Goal: Transaction & Acquisition: Purchase product/service

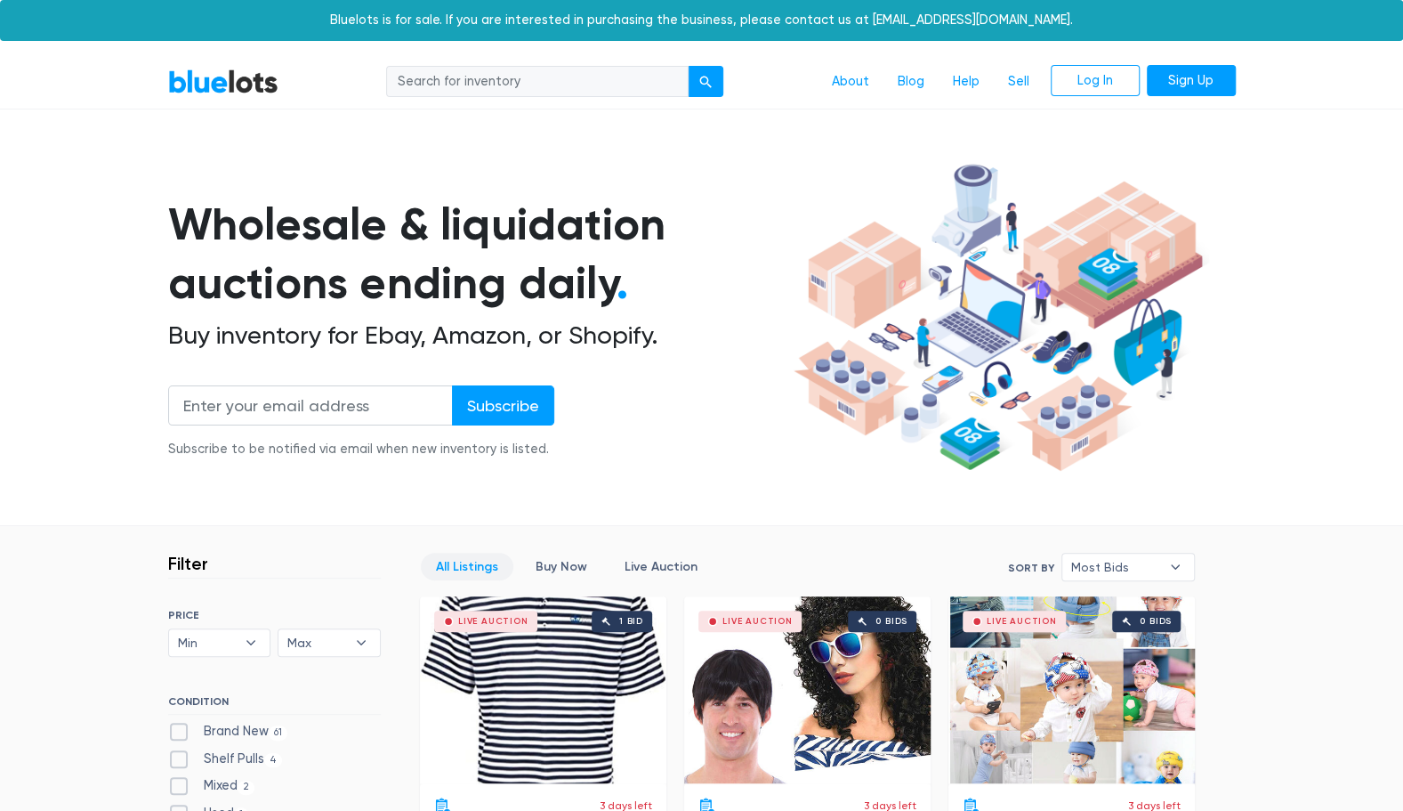
click at [491, 85] on input "search" at bounding box center [537, 82] width 303 height 32
type input "PS4"
click at [688, 66] on button "submit" at bounding box center [706, 82] width 36 height 32
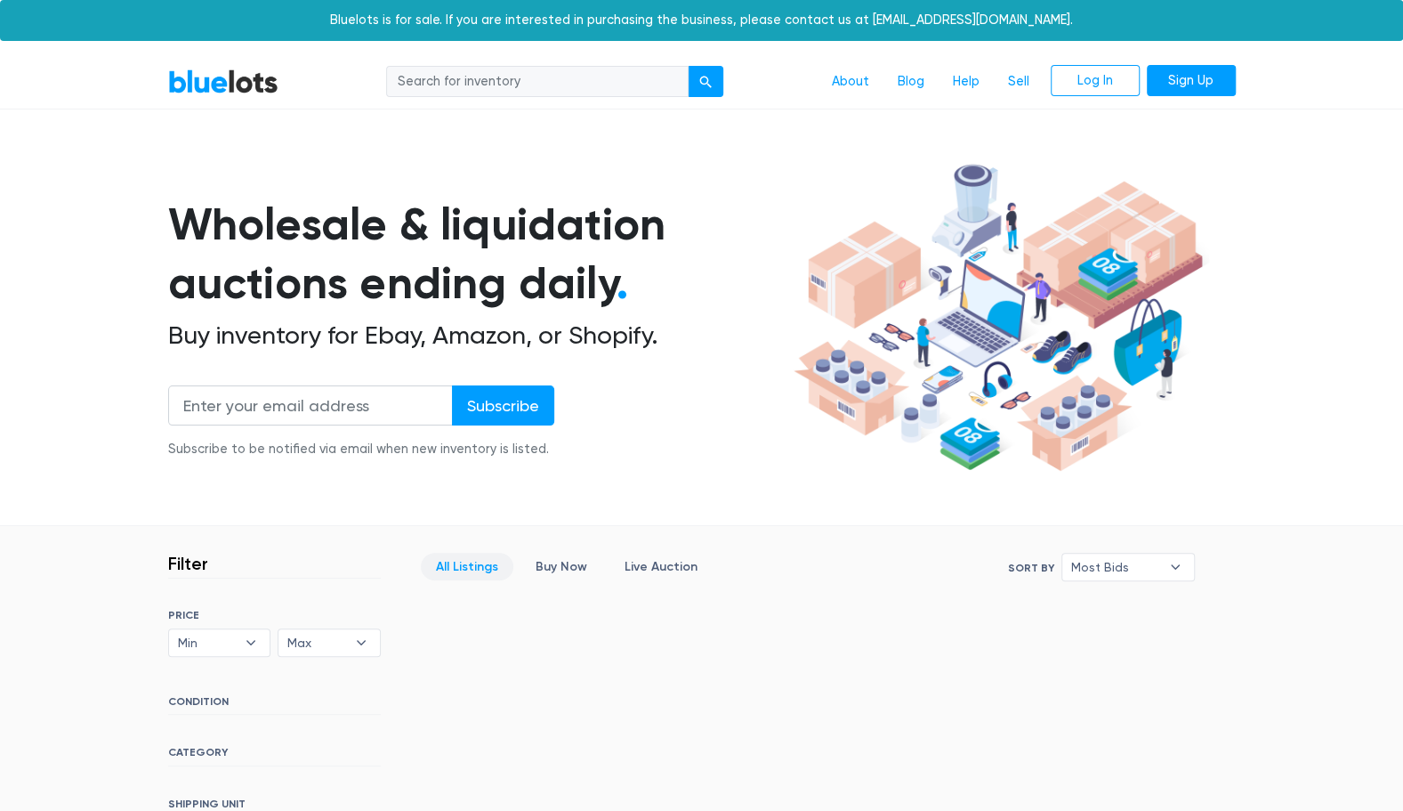
click at [584, 93] on input "search" at bounding box center [537, 82] width 303 height 32
type input "game console"
click at [688, 66] on button "submit" at bounding box center [706, 82] width 36 height 32
drag, startPoint x: 619, startPoint y: 94, endPoint x: 0, endPoint y: 41, distance: 621.5
click at [0, 41] on html "Bluelots is for sale. If you are interested in purchasing the business, please …" at bounding box center [701, 617] width 1403 height 1235
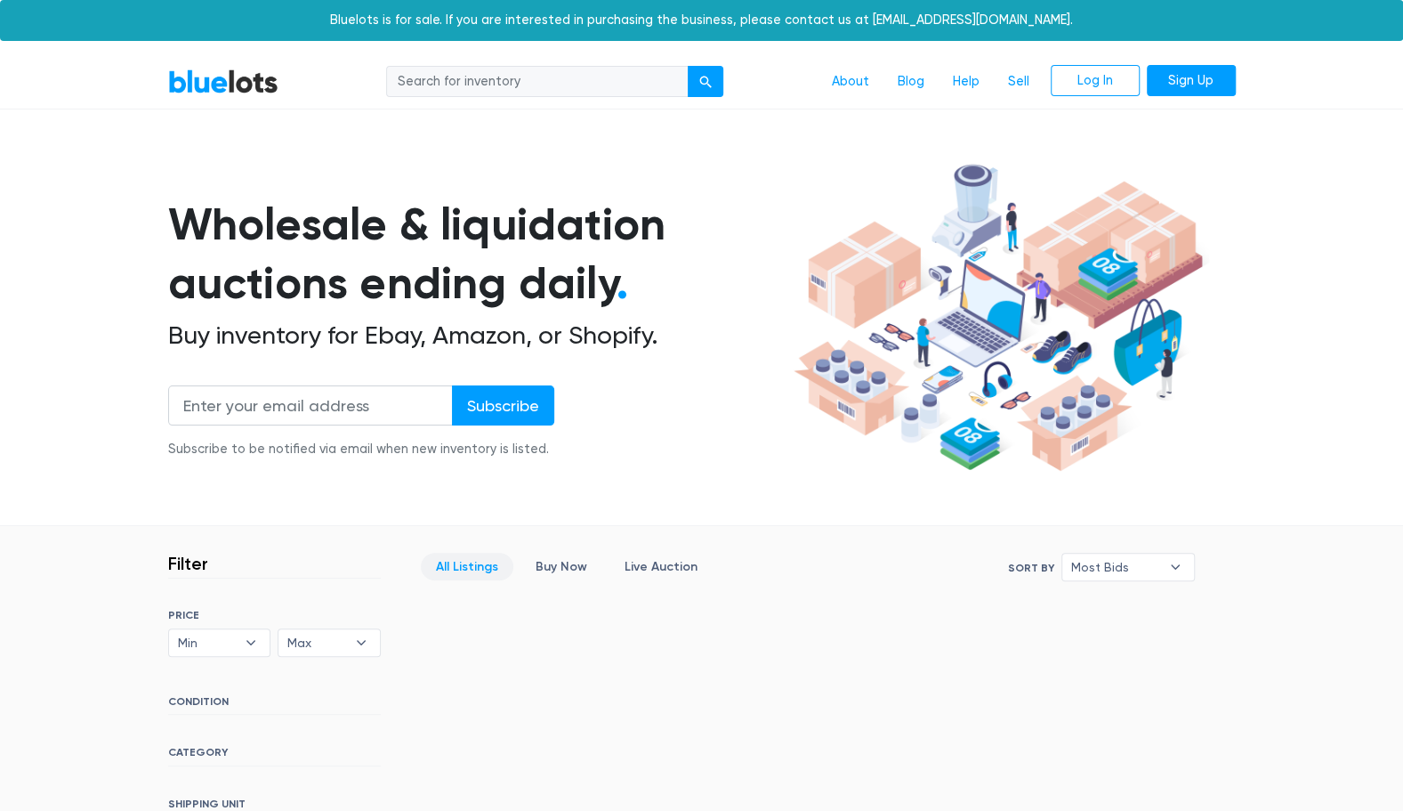
click at [246, 101] on nav "BlueLots About Blog Help Sell Log In Sign Up" at bounding box center [701, 82] width 1403 height 54
click at [240, 86] on link "BlueLots" at bounding box center [223, 82] width 110 height 26
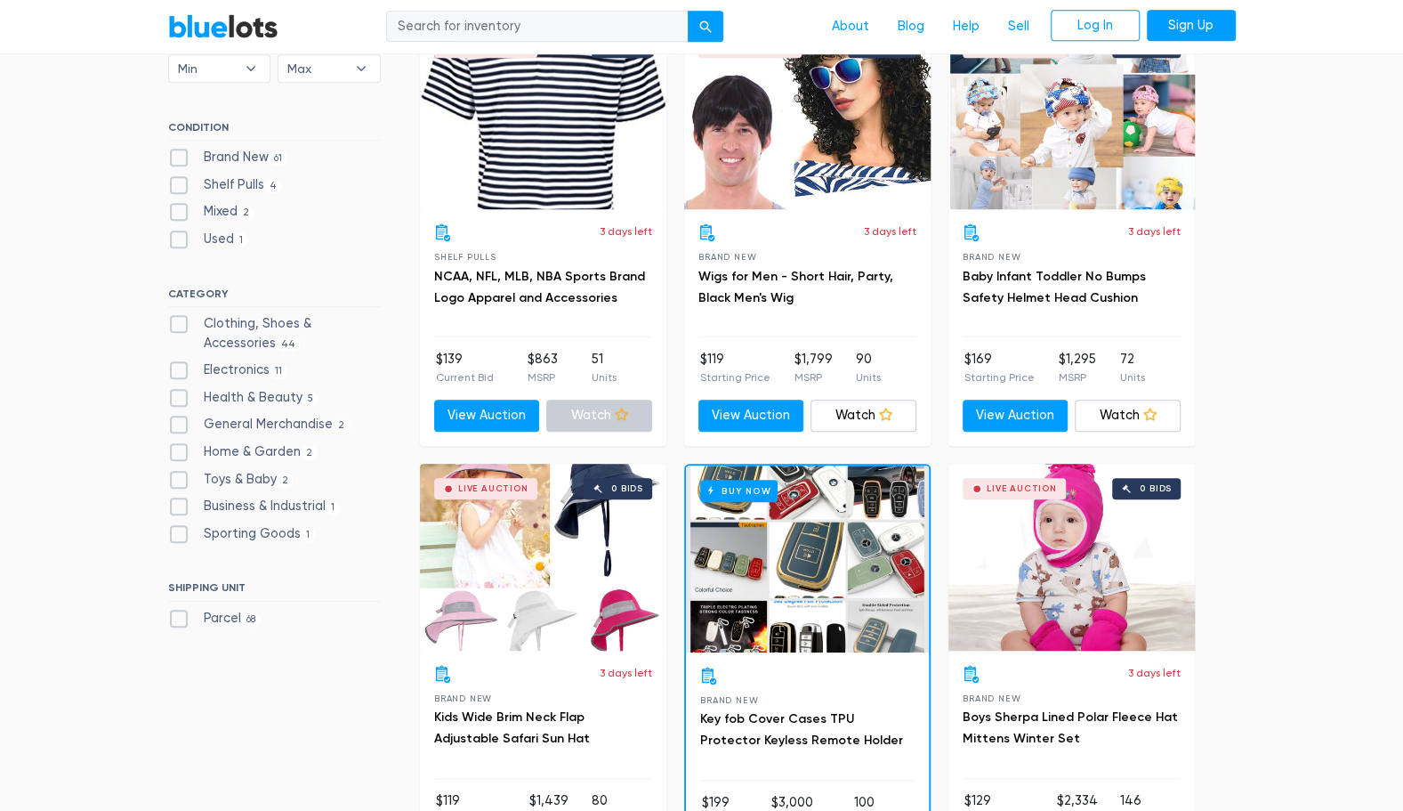
scroll to position [534, 0]
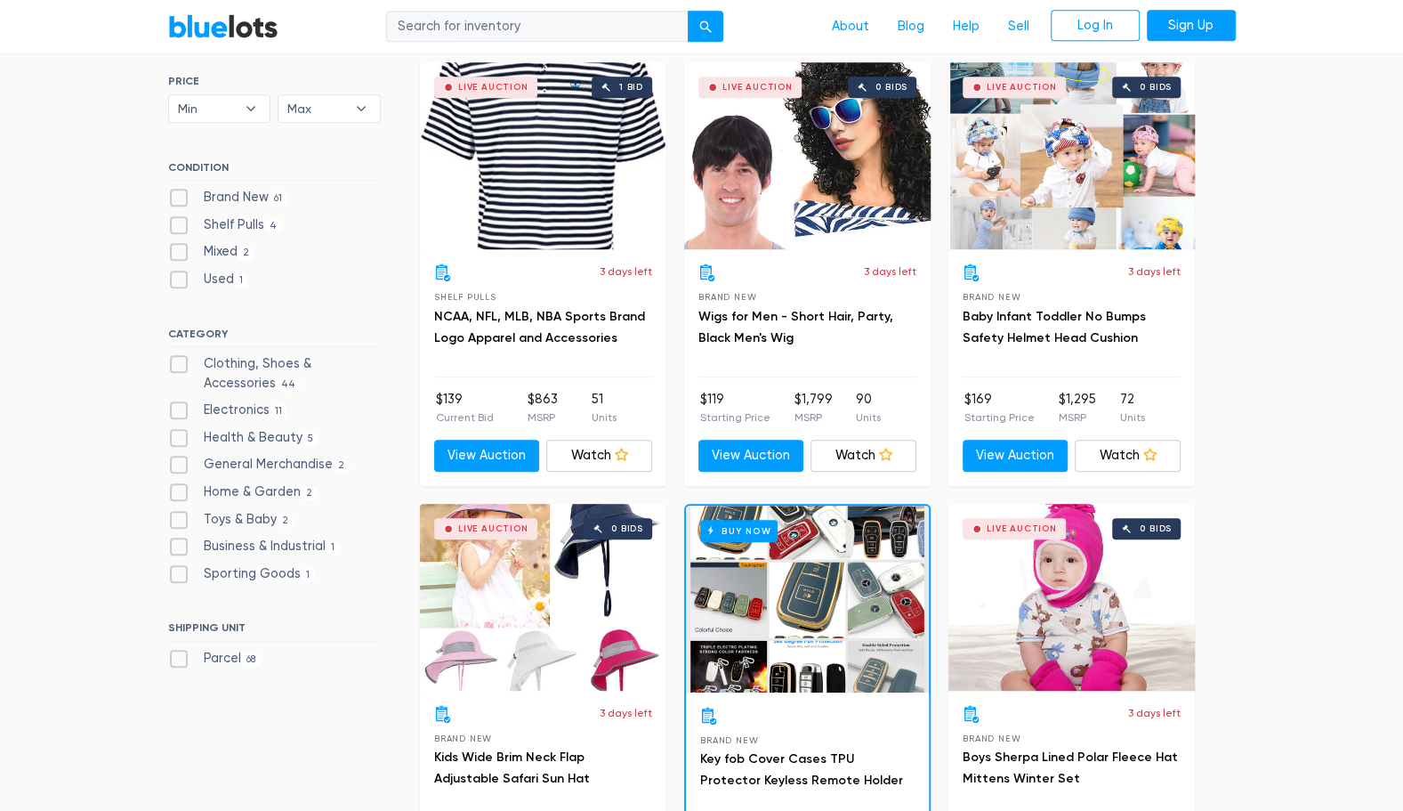
click at [175, 411] on label "Electronics 11" at bounding box center [228, 410] width 120 height 20
click at [175, 411] on input "Electronics 11" at bounding box center [174, 406] width 12 height 12
checkbox input "true"
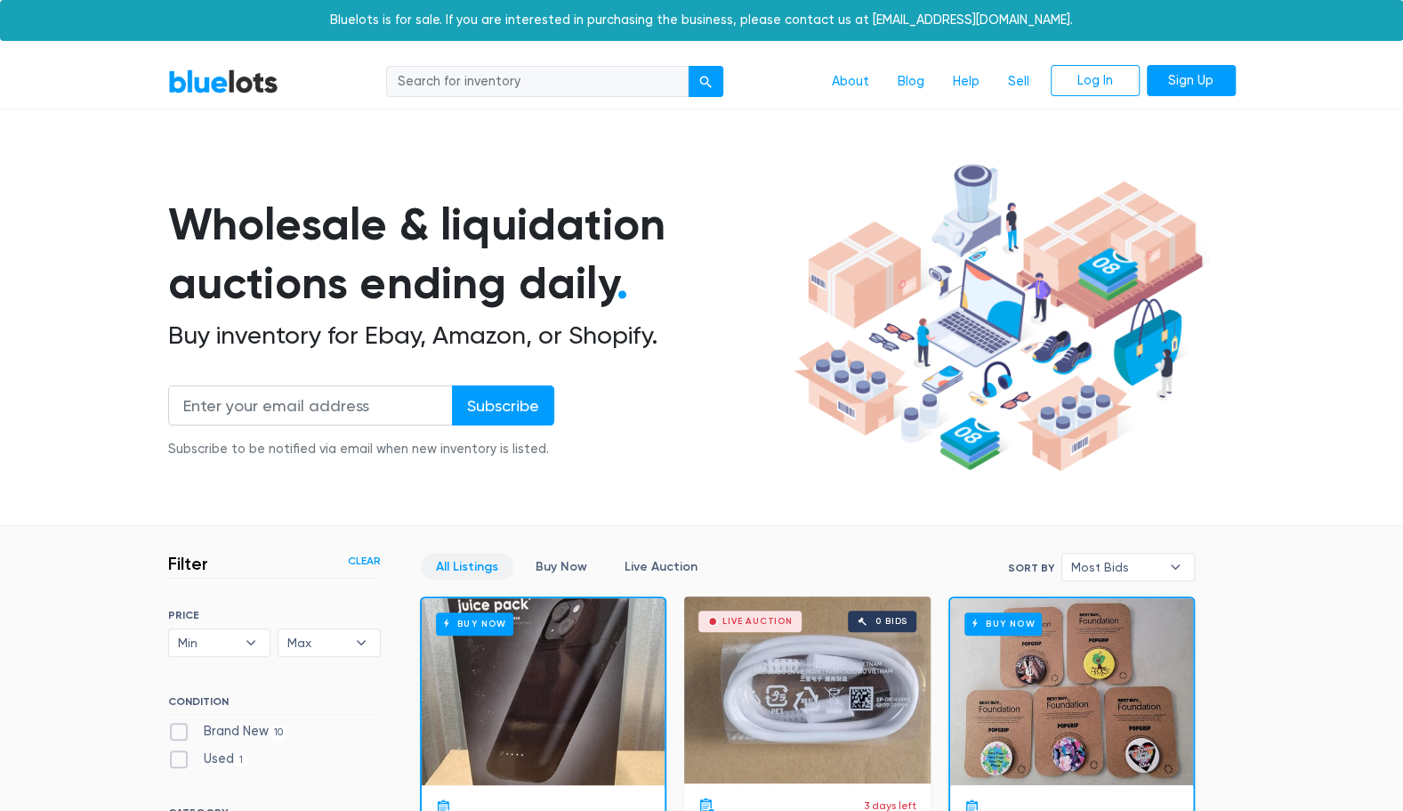
click at [482, 96] on input "search" at bounding box center [537, 82] width 303 height 32
click at [327, 406] on input "email" at bounding box center [310, 405] width 285 height 40
click at [335, 391] on input "email" at bounding box center [310, 405] width 285 height 40
click at [75, 246] on section "Wholesale & liquidation auctions ending daily . Buy inventory for Ebay, Amazon,…" at bounding box center [701, 341] width 1403 height 371
click at [553, 71] on input "search" at bounding box center [537, 82] width 303 height 32
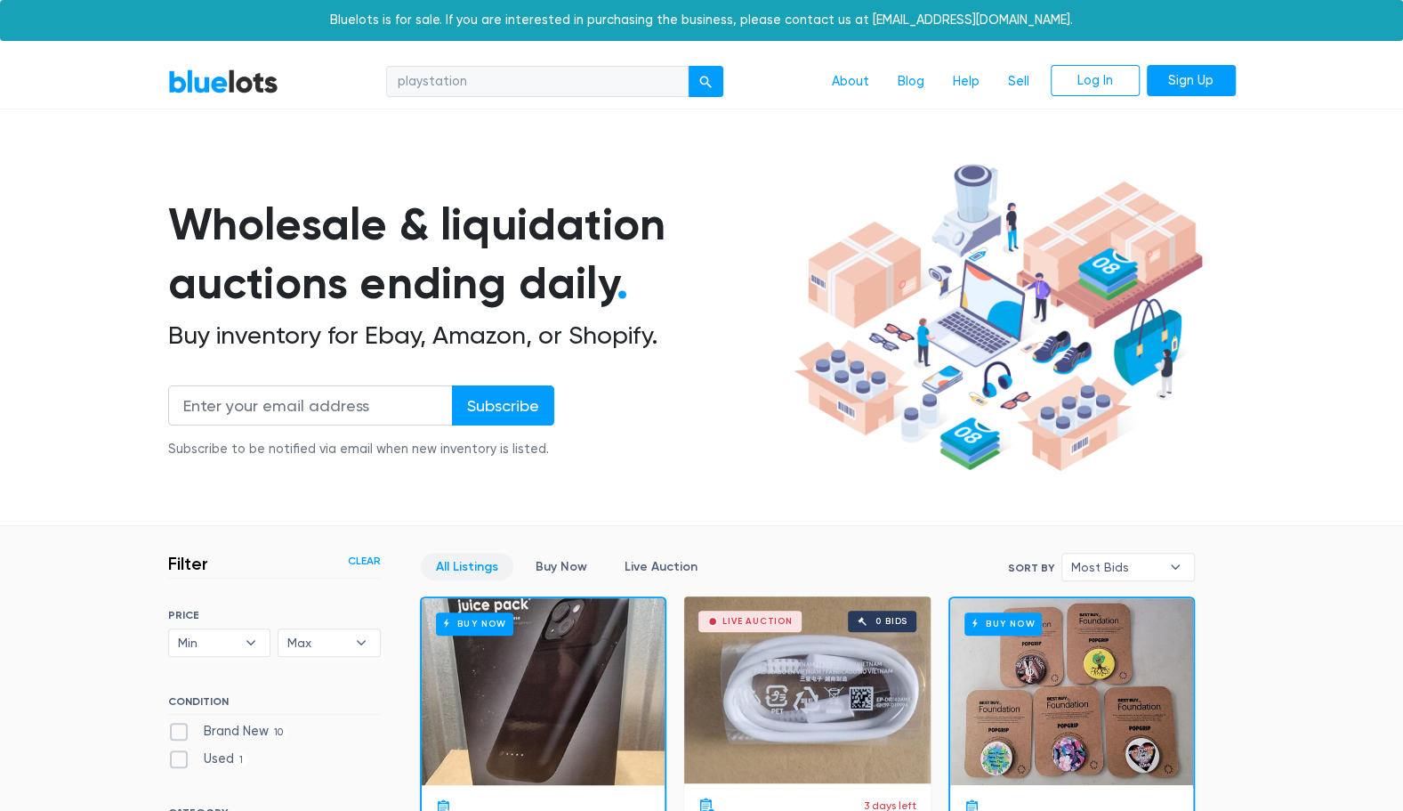
type input "playstation"
click at [688, 66] on button "submit" at bounding box center [706, 82] width 36 height 32
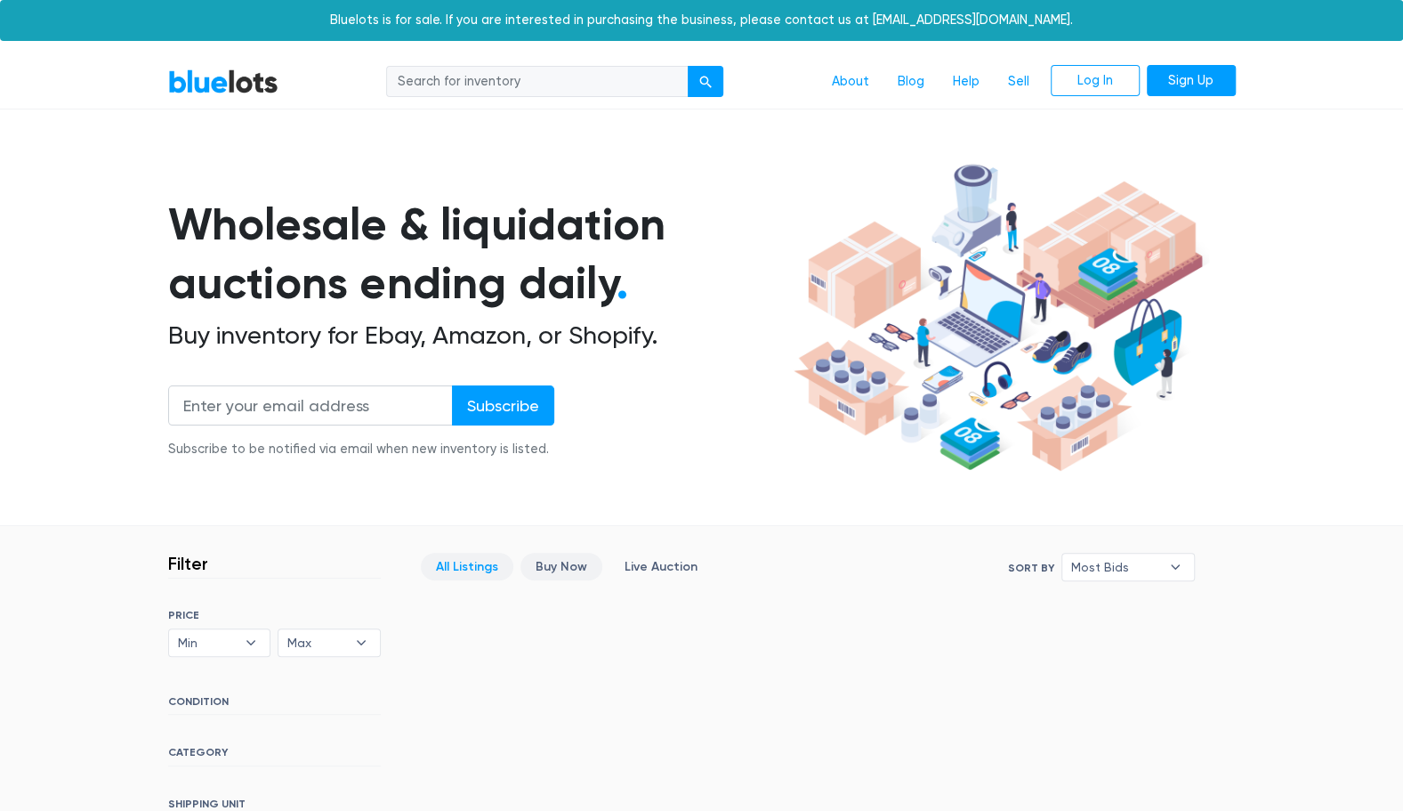
click at [577, 567] on link "Buy Now" at bounding box center [561, 567] width 82 height 28
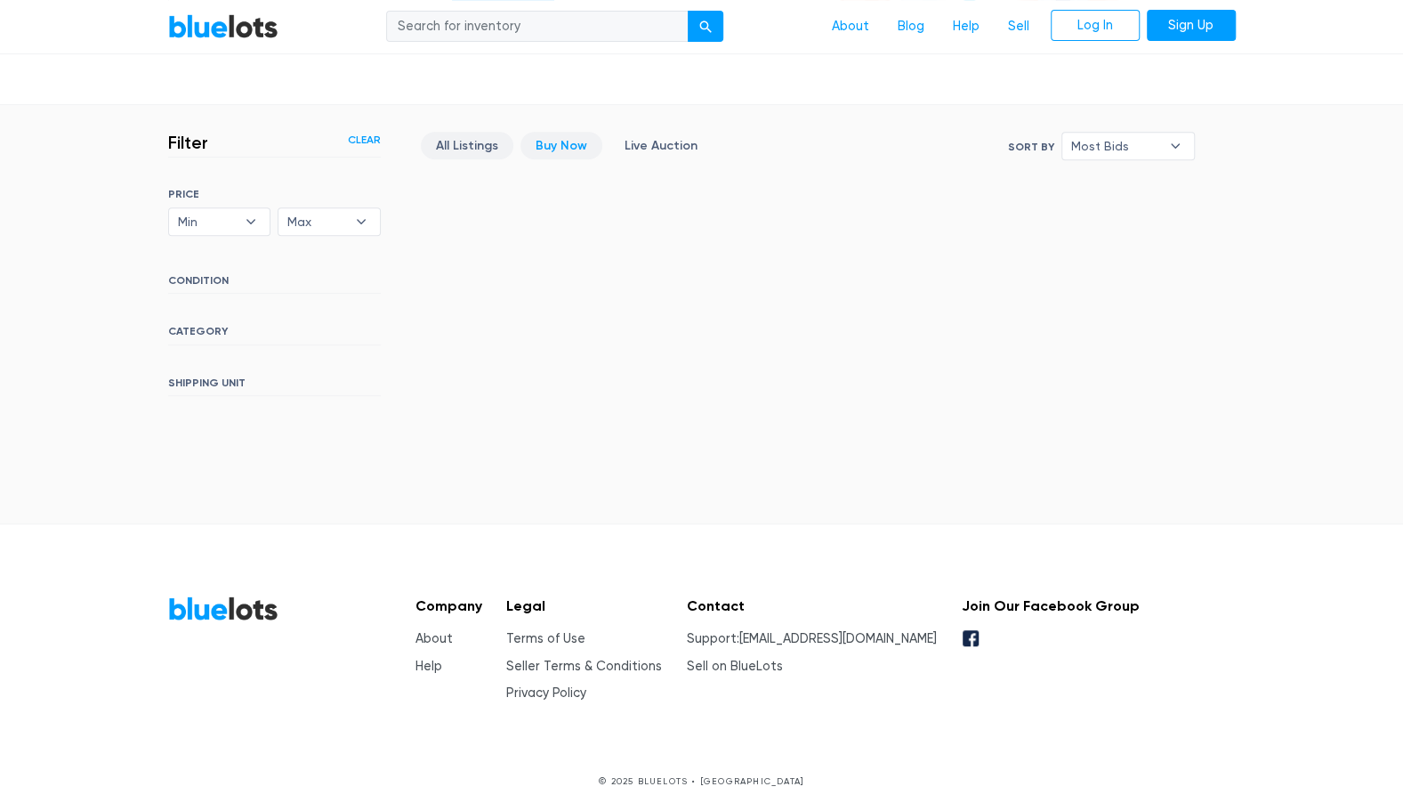
click at [442, 151] on link "All Listings" at bounding box center [467, 146] width 93 height 28
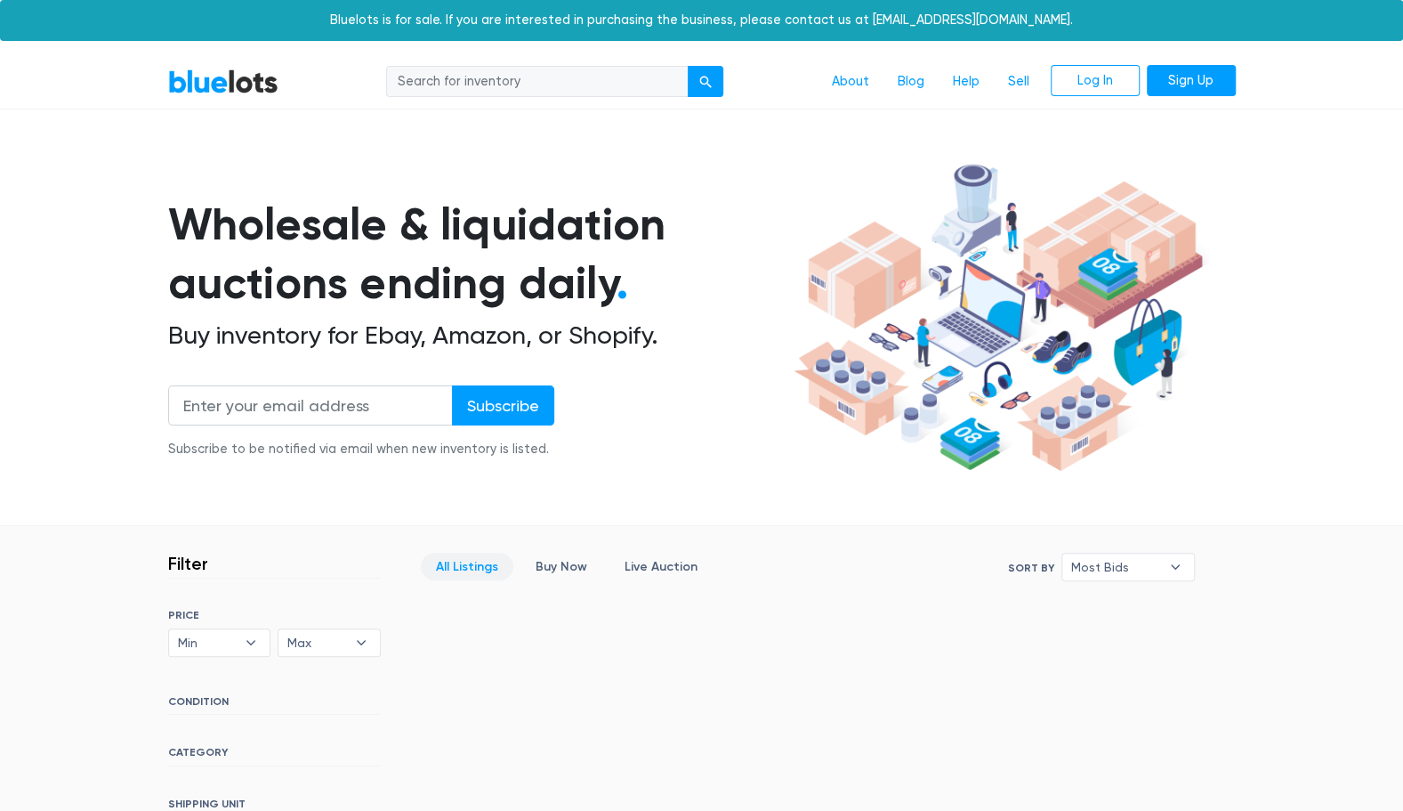
click at [194, 89] on link "BlueLots" at bounding box center [223, 82] width 110 height 26
